Goal: Check status: Check status

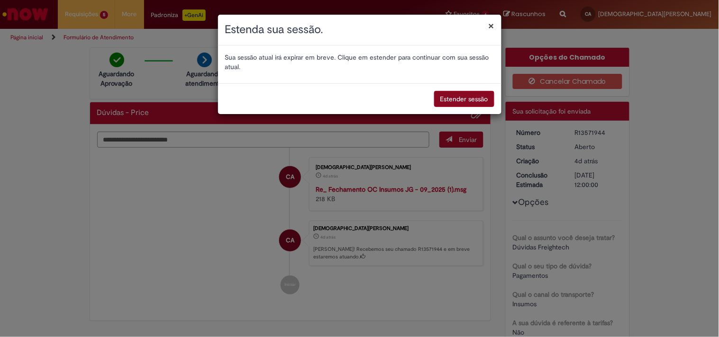
click at [451, 105] on button "Estender sessão" at bounding box center [464, 99] width 60 height 16
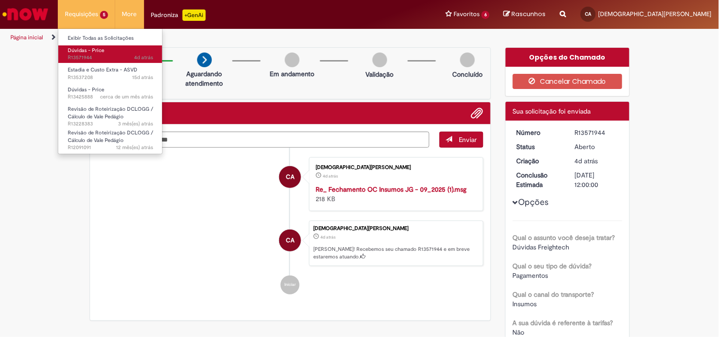
click at [90, 55] on span "4d atrás 4 dias atrás R13571944" at bounding box center [110, 58] width 85 height 8
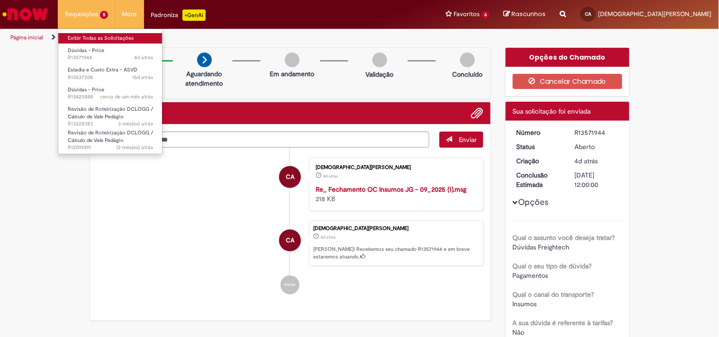
click at [83, 41] on link "Exibir Todas as Solicitações" at bounding box center [110, 38] width 104 height 10
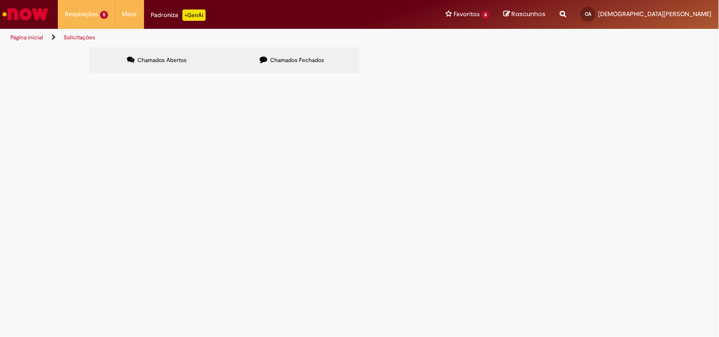
click at [0, 0] on span "(reabrindo conforme solicitado) solicito numero de pedido para emissão do CTE d…" at bounding box center [0, 0] width 0 height 0
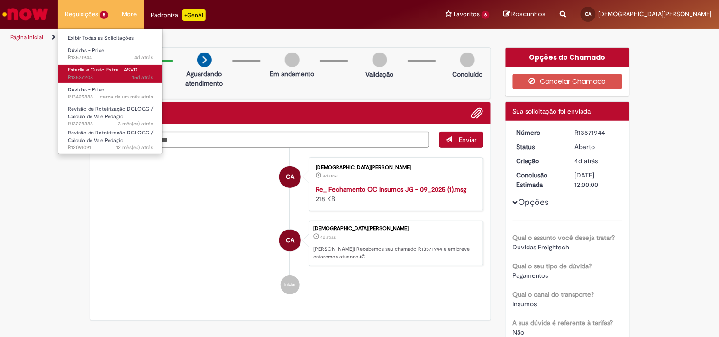
click at [96, 77] on span "15d atrás 15 dias atrás R13537208" at bounding box center [110, 78] width 85 height 8
